Goal: Find specific page/section: Find specific page/section

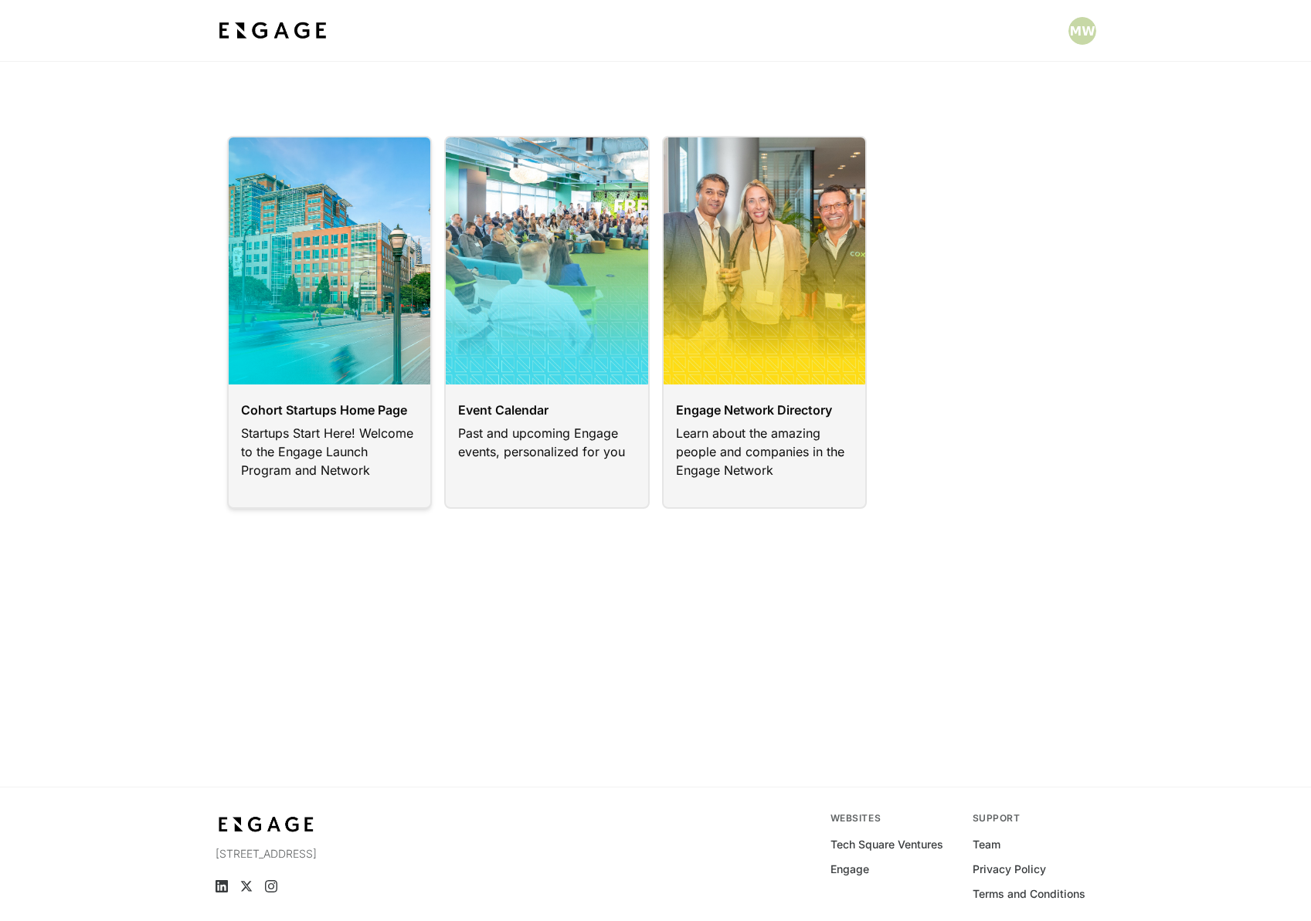
click at [331, 409] on link at bounding box center [329, 322] width 205 height 373
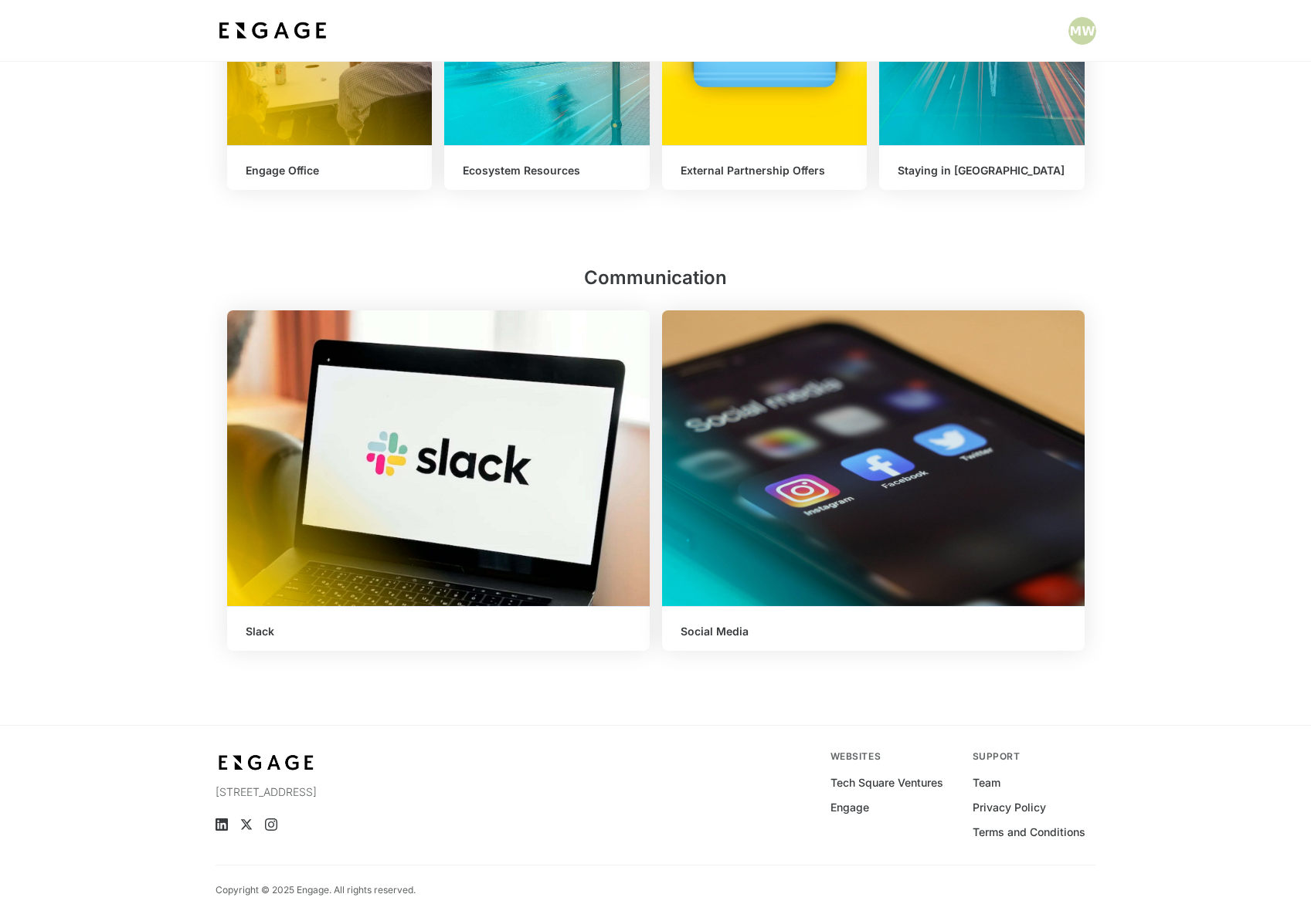
scroll to position [849, 0]
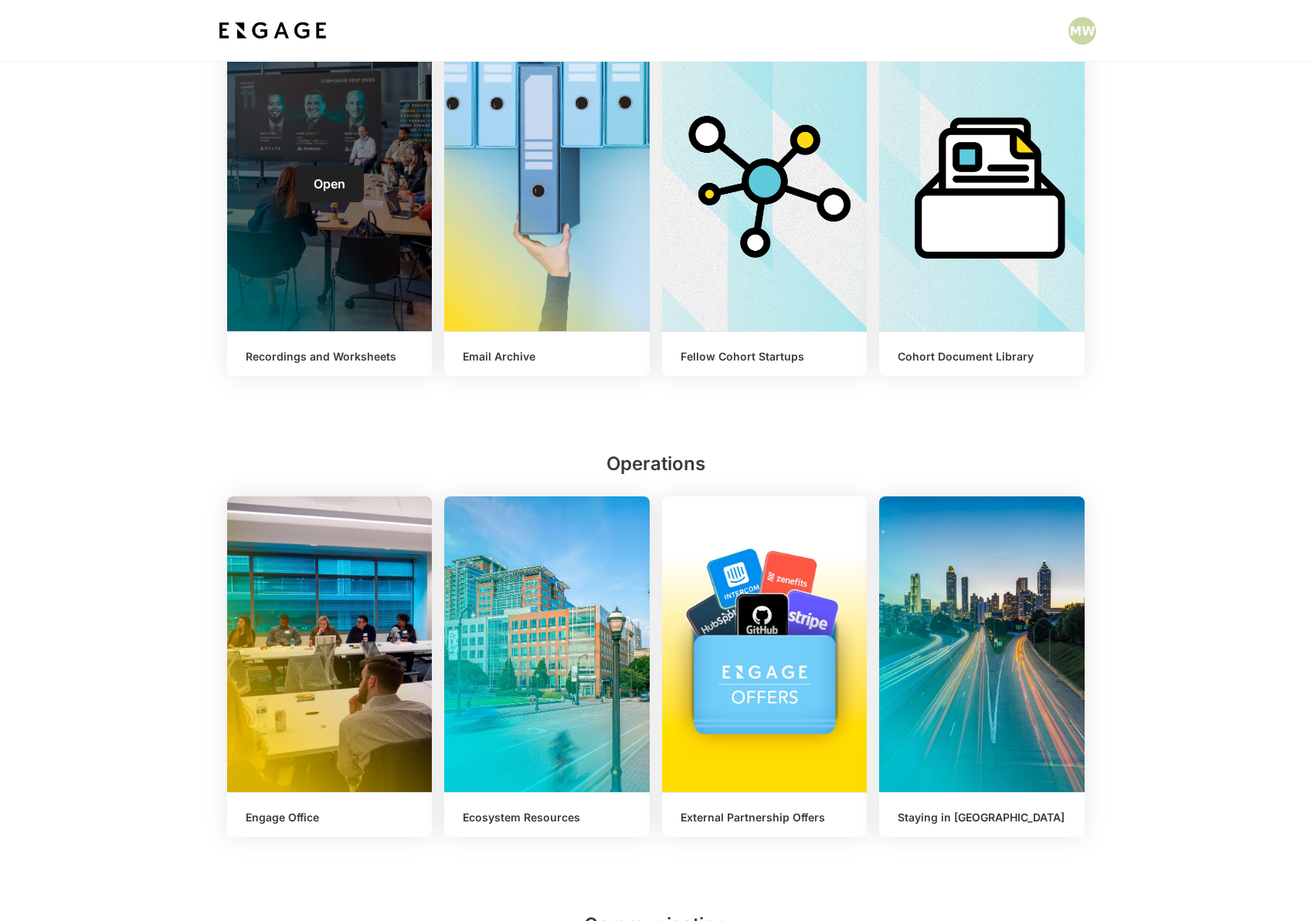
scroll to position [654, 0]
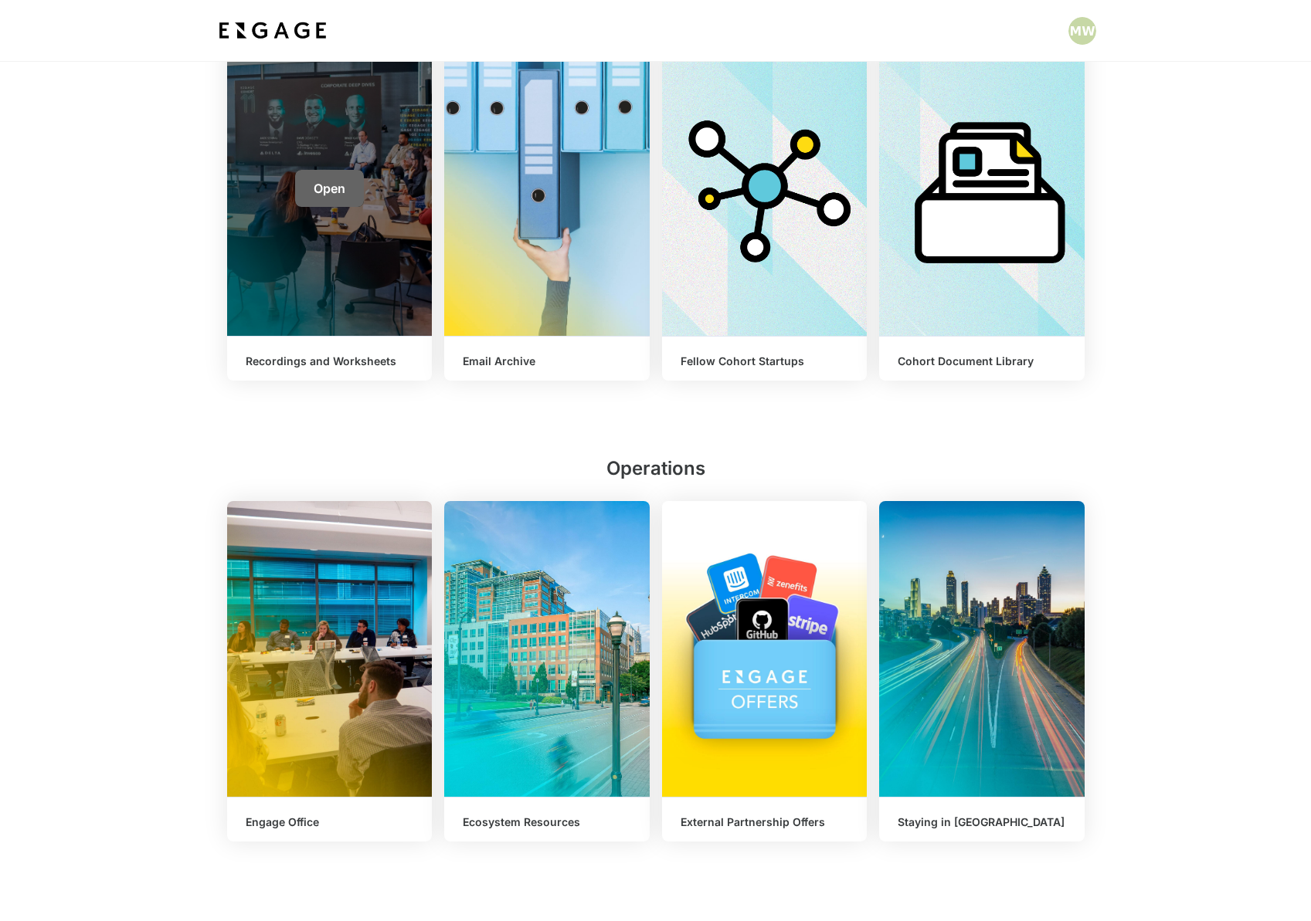
click at [331, 171] on link "Open" at bounding box center [329, 188] width 69 height 37
